Goal: Task Accomplishment & Management: Manage account settings

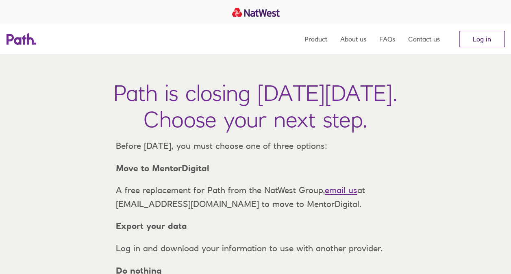
click at [489, 39] on link "Log in" at bounding box center [481, 39] width 45 height 16
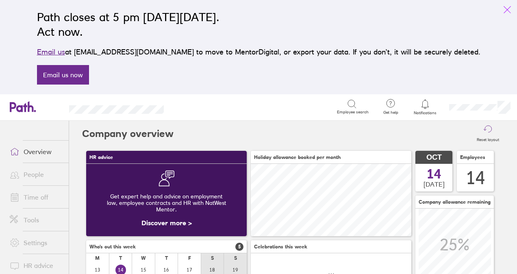
click at [506, 11] on icon "link" at bounding box center [507, 10] width 7 height 7
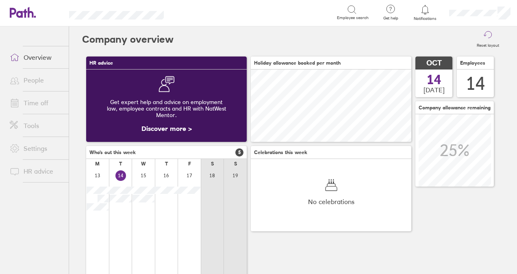
click at [428, 15] on div at bounding box center [425, 9] width 26 height 11
click at [424, 11] on icon at bounding box center [425, 10] width 10 height 10
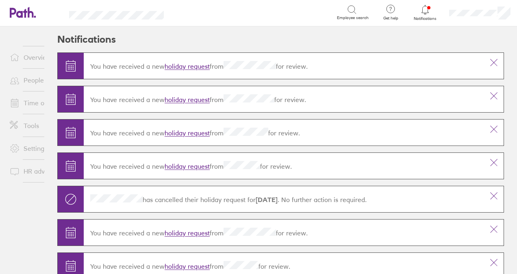
click at [189, 65] on link "holiday request" at bounding box center [187, 67] width 45 height 8
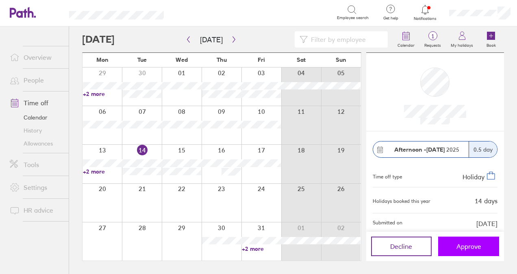
click at [470, 254] on button "Approve" at bounding box center [468, 246] width 61 height 20
click at [453, 253] on button "Approve" at bounding box center [468, 246] width 61 height 20
click at [445, 250] on button "Approve" at bounding box center [468, 246] width 61 height 20
drag, startPoint x: 445, startPoint y: 250, endPoint x: 483, endPoint y: 295, distance: 58.5
click at [483, 273] on html "Search Employee search Get help FAQs Contact us Notifications My profile Sign o…" at bounding box center [258, 137] width 517 height 274
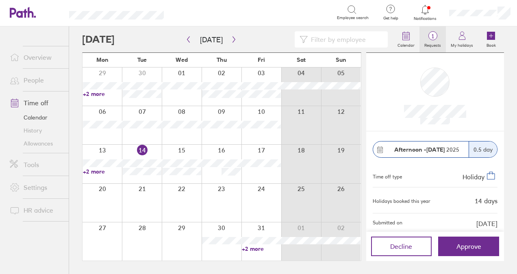
click at [431, 35] on span "1" at bounding box center [432, 36] width 26 height 7
click at [451, 252] on button "Approve" at bounding box center [468, 246] width 61 height 20
click at [427, 7] on icon at bounding box center [425, 10] width 10 height 10
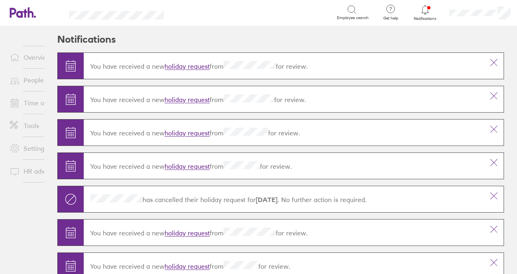
click at [206, 67] on link "holiday request" at bounding box center [187, 67] width 45 height 8
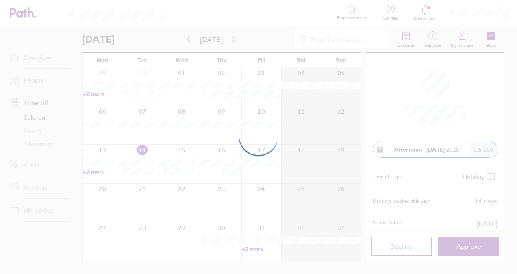
click at [195, 63] on div at bounding box center [258, 137] width 517 height 274
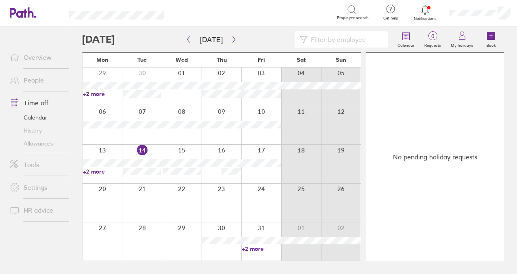
click at [43, 142] on link "Allowances" at bounding box center [35, 143] width 65 height 13
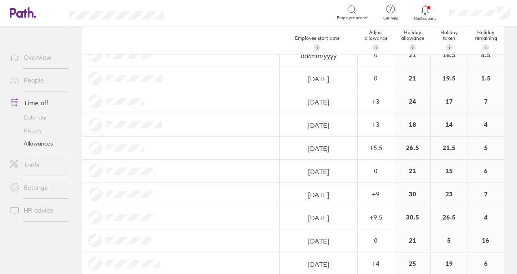
scroll to position [158, 0]
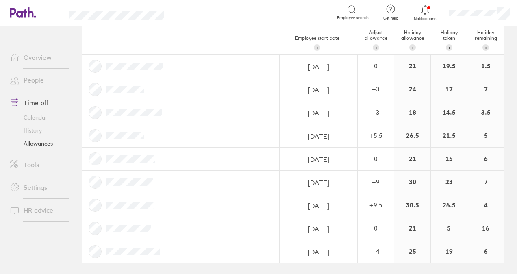
click at [423, 8] on icon at bounding box center [425, 10] width 10 height 10
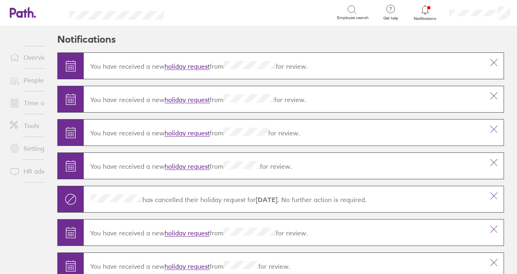
click at [197, 67] on link "holiday request" at bounding box center [187, 67] width 45 height 8
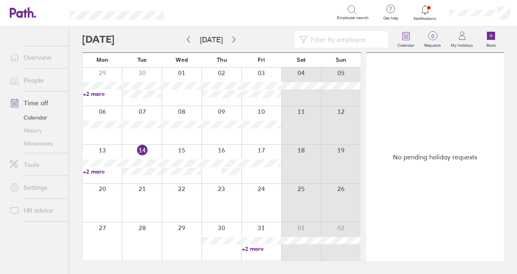
click at [425, 6] on icon at bounding box center [425, 10] width 10 height 10
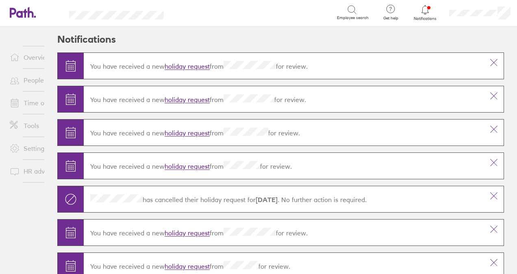
click at [228, 38] on header "Notifications" at bounding box center [280, 39] width 447 height 26
click at [28, 56] on link "Overview" at bounding box center [35, 57] width 65 height 16
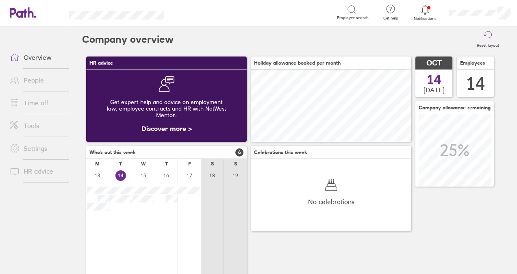
scroll to position [72, 160]
